Goal: Complete application form

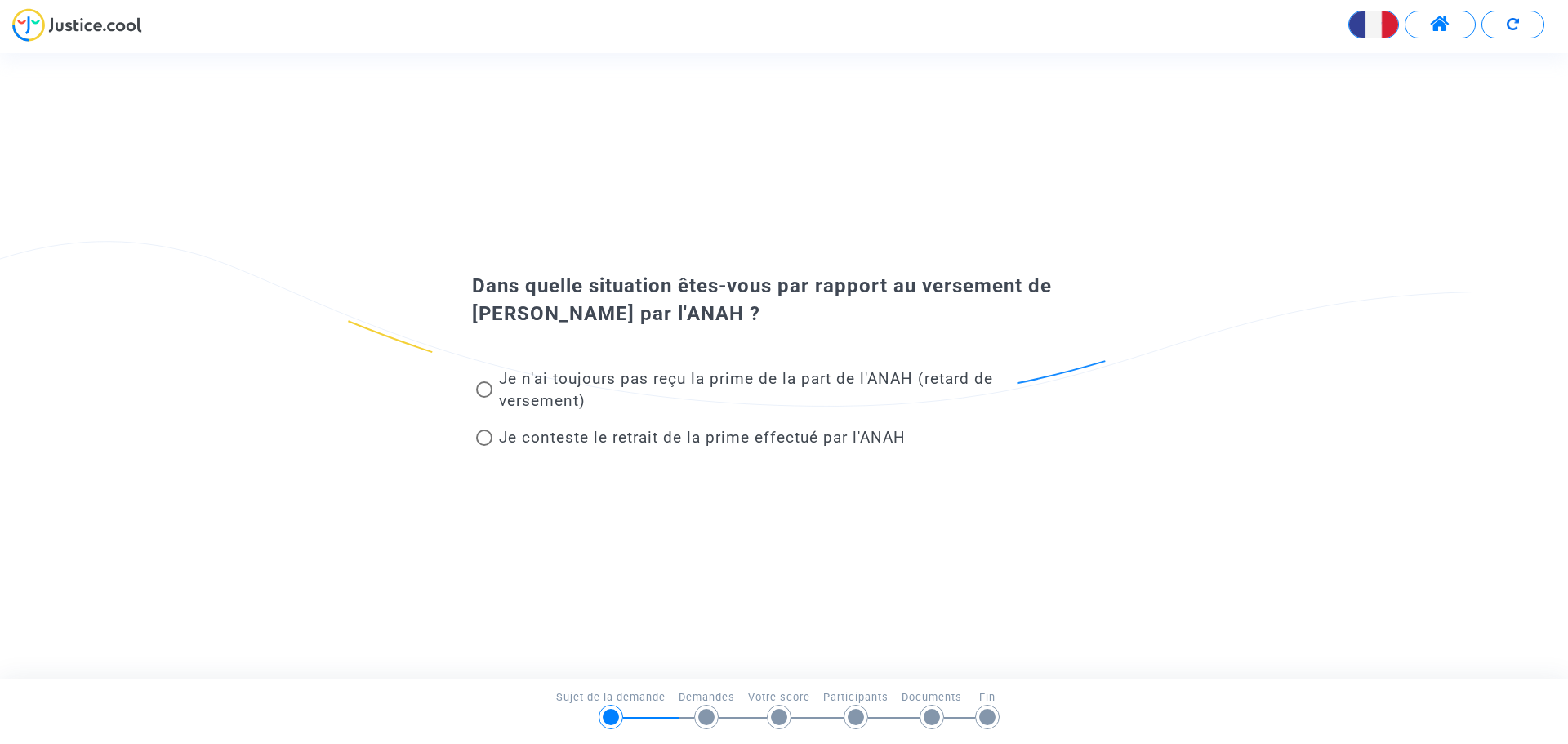
click at [487, 387] on span at bounding box center [484, 389] width 17 height 17
click at [484, 398] on input "Je n'ai toujours pas reçu la prime de la part de l'ANAH (retard de versement)" at bounding box center [483, 398] width 1 height 1
radio input "true"
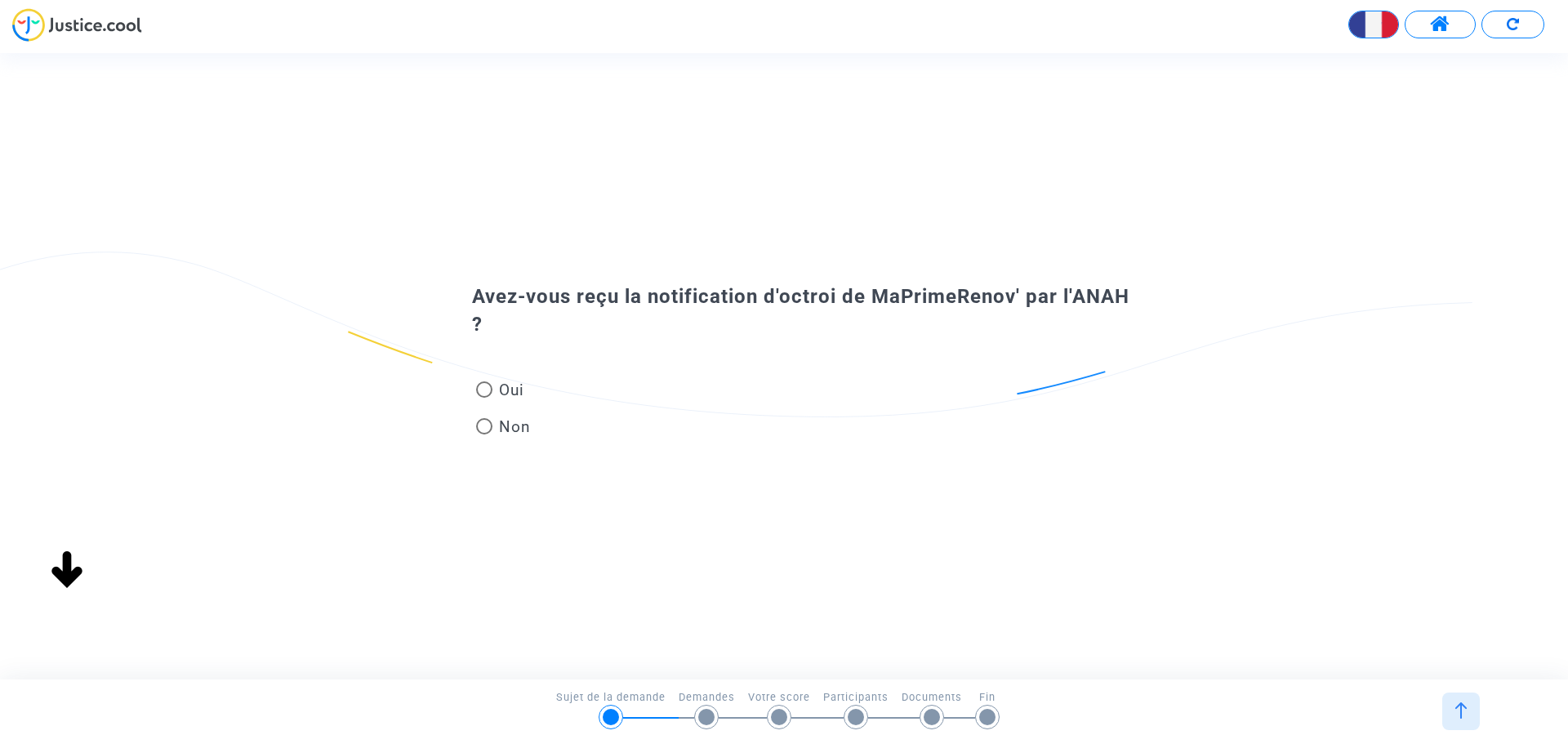
click at [482, 386] on span at bounding box center [484, 389] width 17 height 17
click at [483, 398] on input "Oui" at bounding box center [483, 398] width 1 height 1
radio input "true"
